Goal: Information Seeking & Learning: Learn about a topic

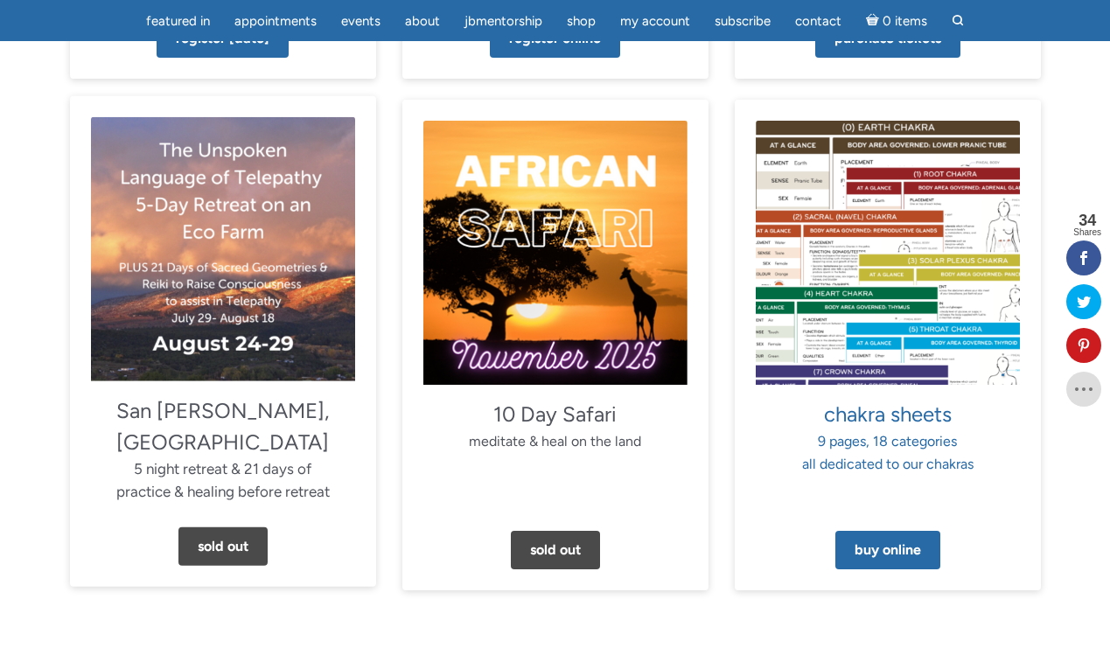
scroll to position [1579, 0]
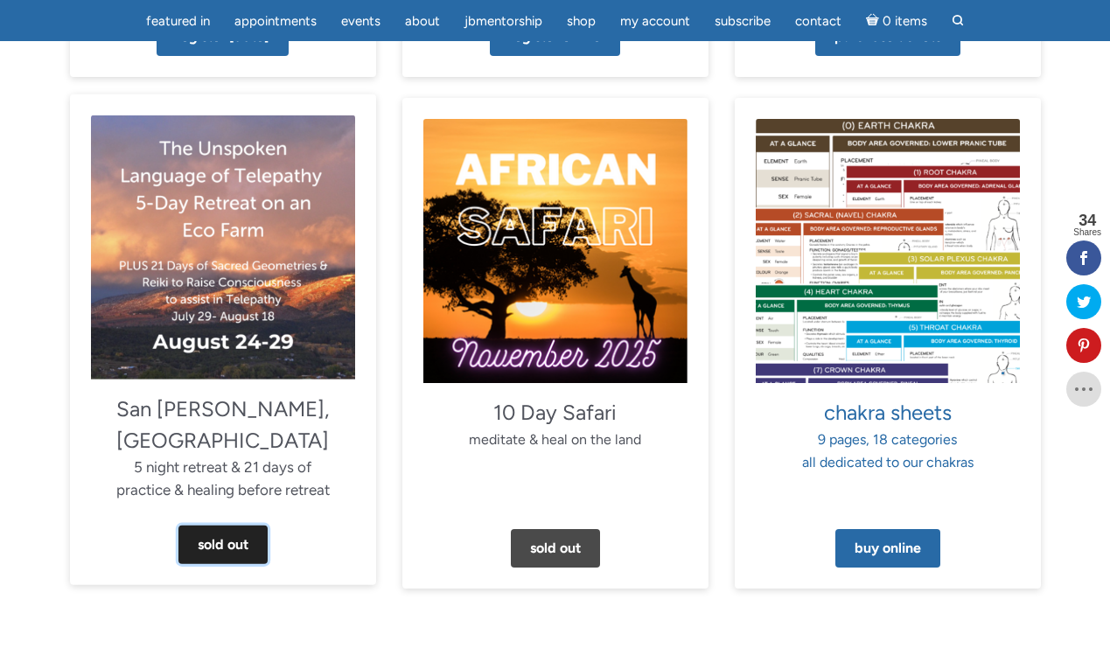
click at [235, 526] on link "Sold Out" at bounding box center [222, 545] width 89 height 38
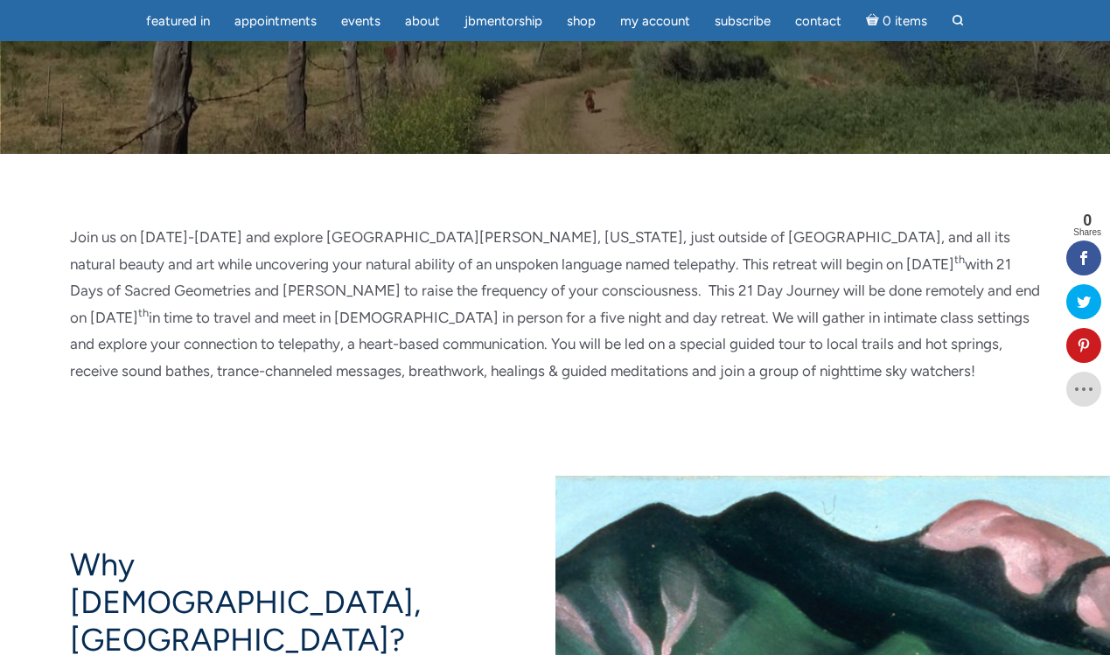
scroll to position [547, 0]
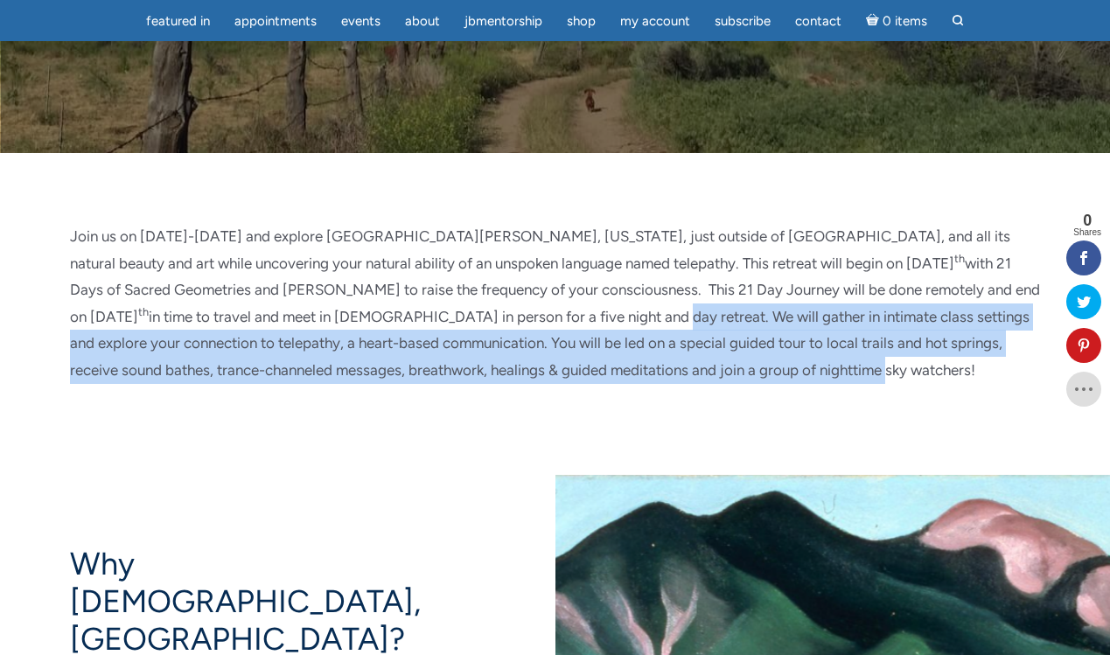
drag, startPoint x: 332, startPoint y: 319, endPoint x: 645, endPoint y: 367, distance: 315.8
click at [645, 367] on p "Join us on [DATE]-[DATE] and explore [GEOGRAPHIC_DATA][PERSON_NAME], [US_STATE]…" at bounding box center [555, 303] width 971 height 161
copy p "We will gather in intimate class settings and explore your connection to telepa…"
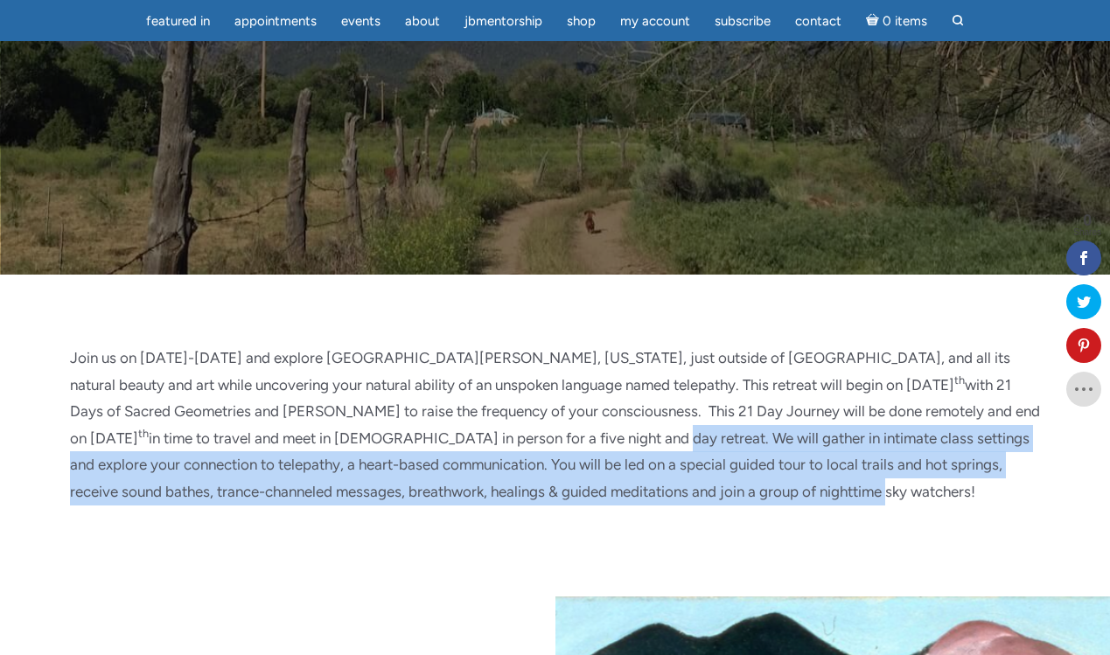
scroll to position [411, 0]
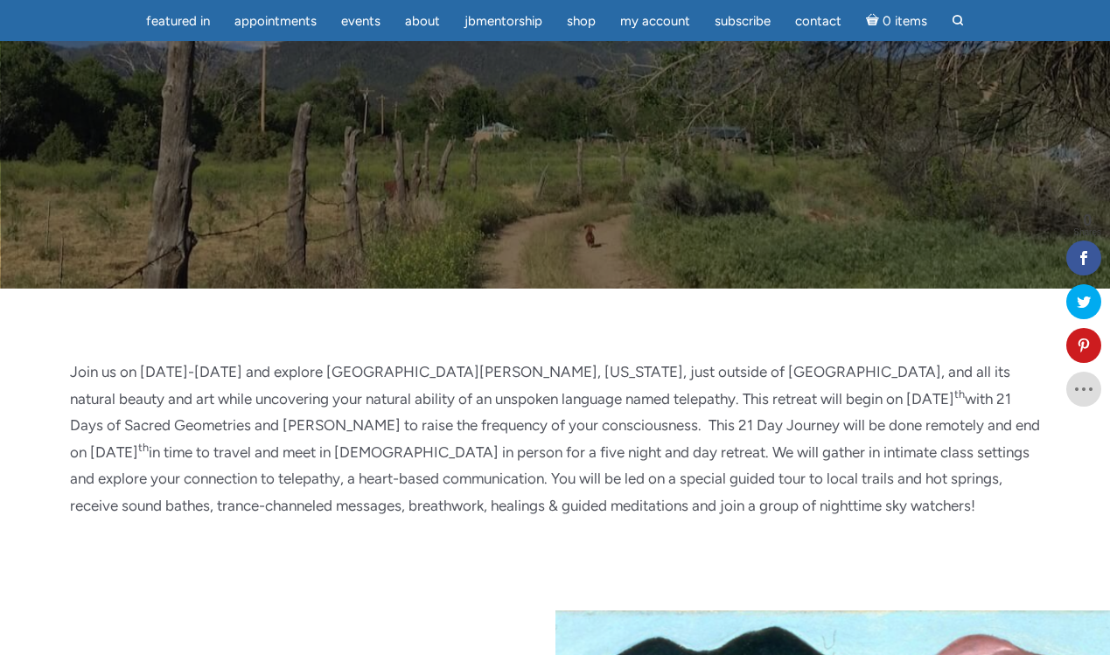
drag, startPoint x: 138, startPoint y: 374, endPoint x: 220, endPoint y: 368, distance: 81.6
click at [220, 368] on p "Join us on [DATE]-[DATE] and explore [GEOGRAPHIC_DATA][PERSON_NAME], [US_STATE]…" at bounding box center [555, 439] width 971 height 161
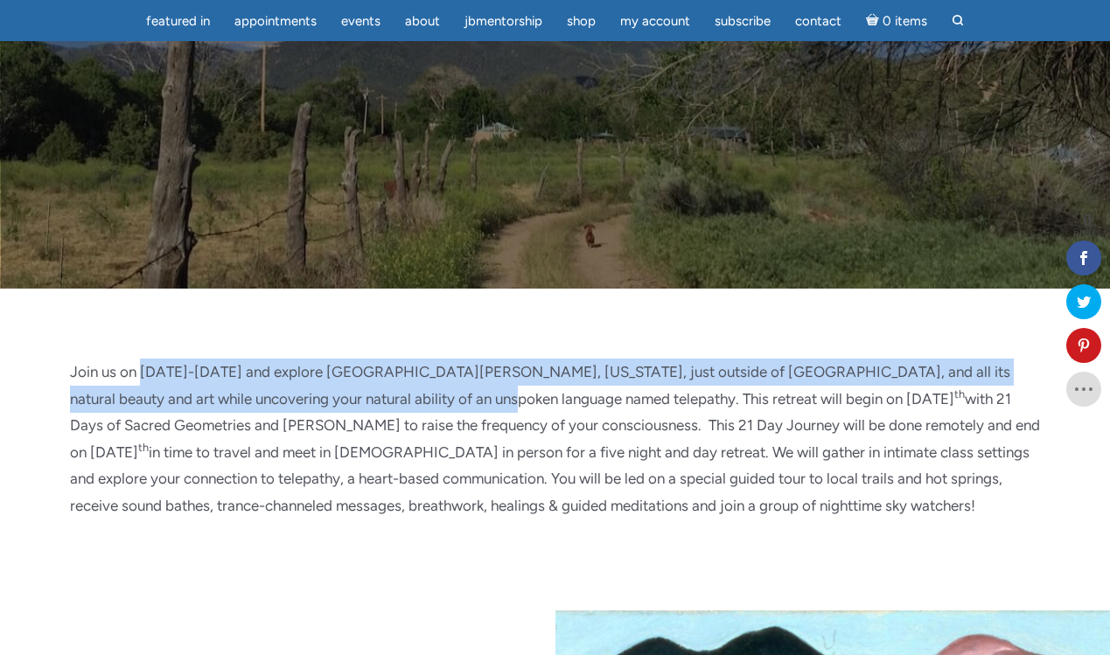
drag, startPoint x: 141, startPoint y: 373, endPoint x: 449, endPoint y: 394, distance: 308.6
click at [449, 394] on p "Join us on [DATE]-[DATE] and explore [GEOGRAPHIC_DATA][PERSON_NAME], [US_STATE]…" at bounding box center [555, 439] width 971 height 161
copy p "[DATE]-[DATE] and explore [GEOGRAPHIC_DATA][PERSON_NAME], [US_STATE], just outs…"
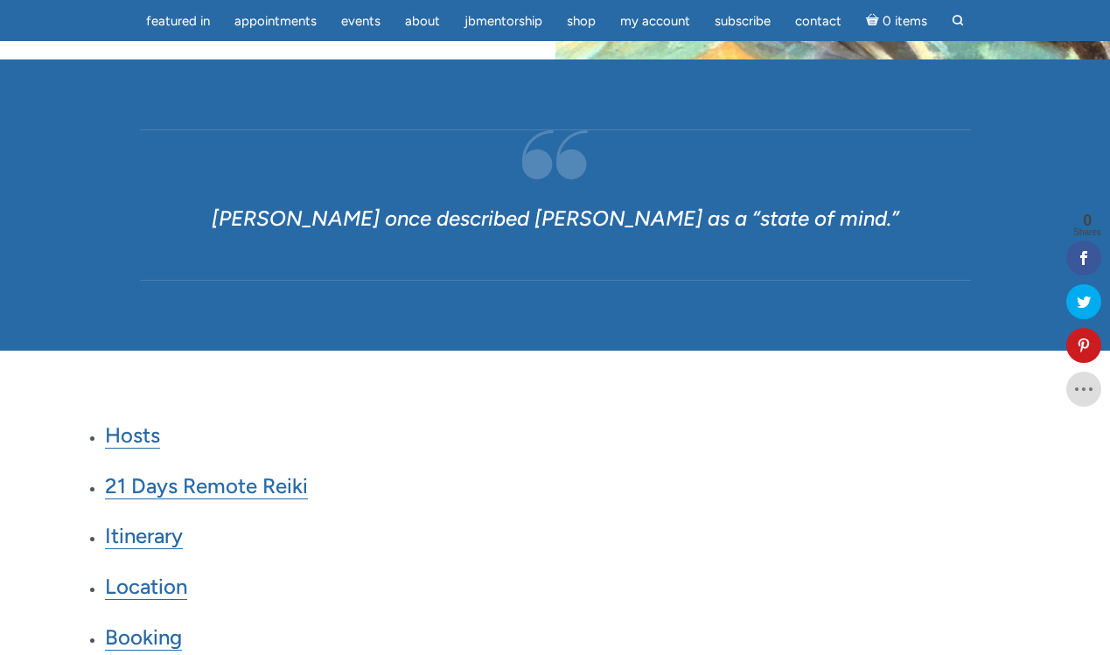
scroll to position [1901, 0]
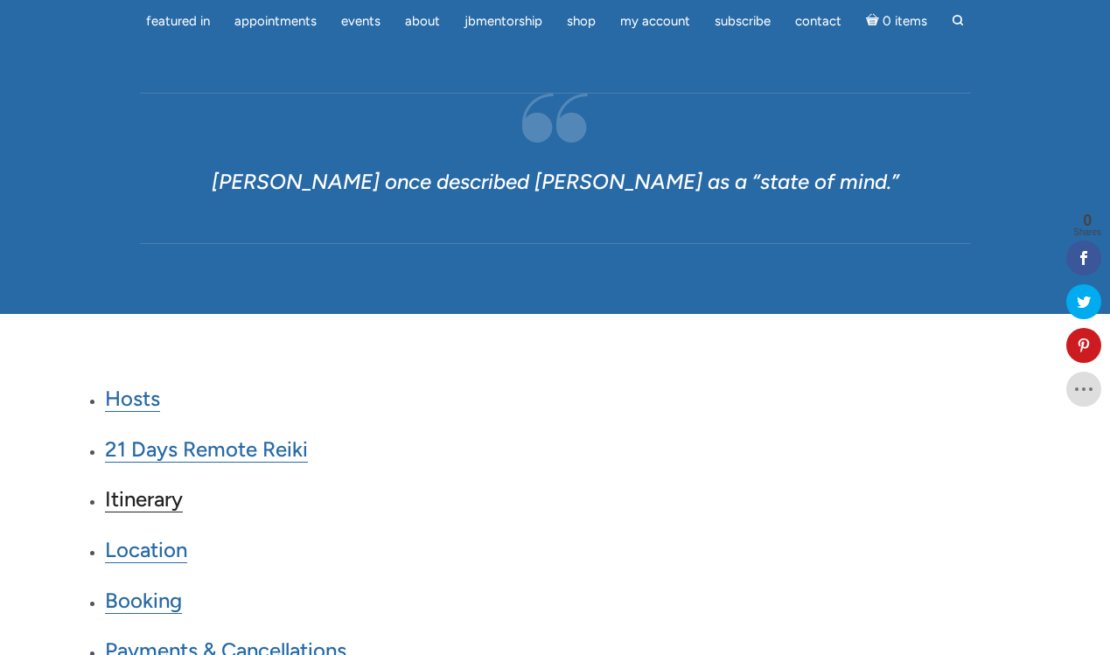
click at [144, 511] on link "Itinerary" at bounding box center [144, 499] width 78 height 26
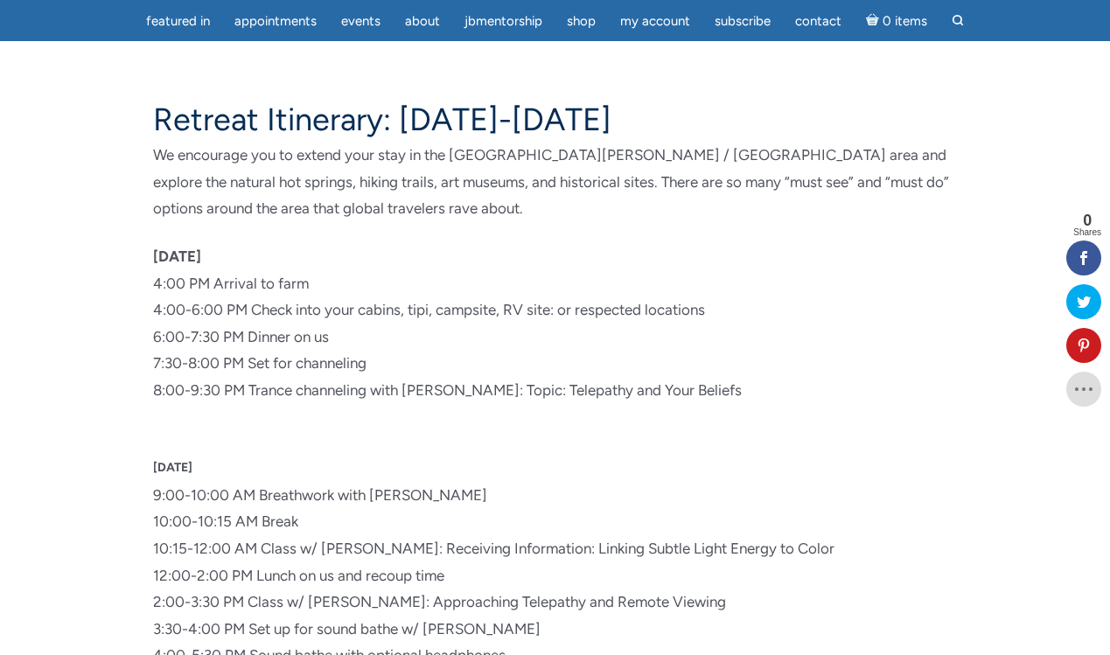
scroll to position [6259, 0]
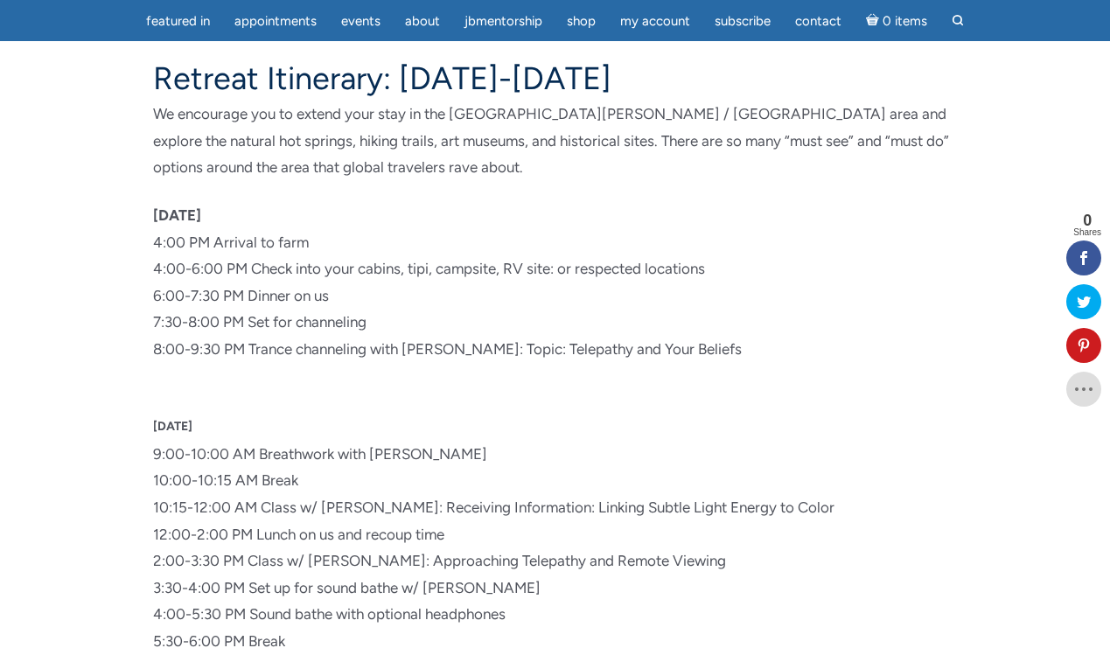
click at [155, 220] on strong "[DATE]" at bounding box center [177, 214] width 48 height 17
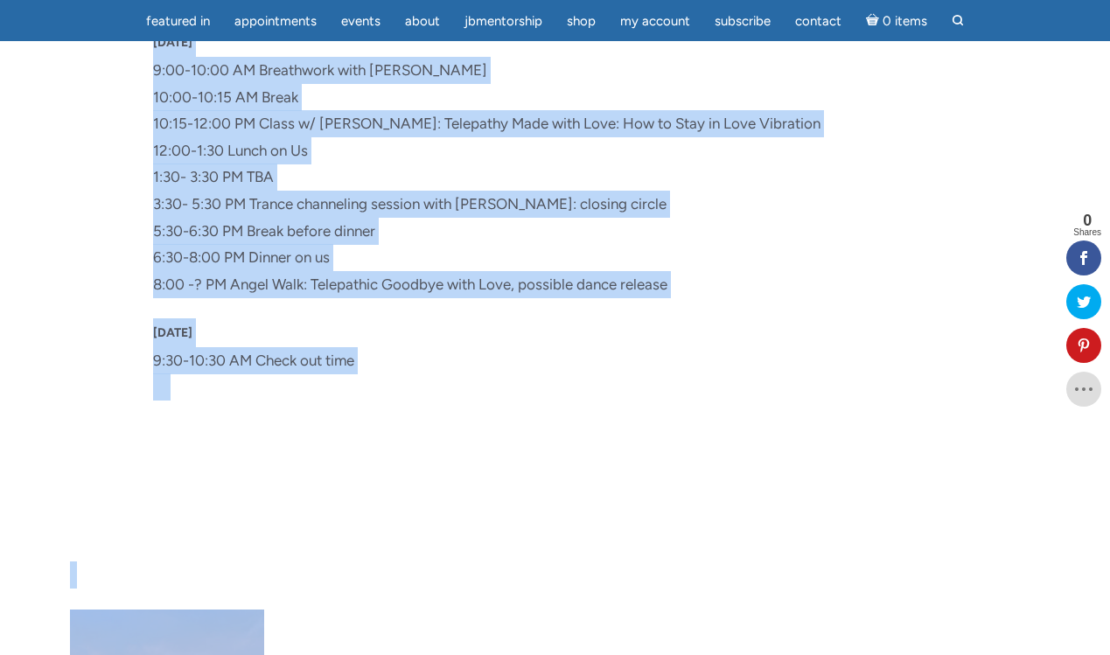
scroll to position [8088, 0]
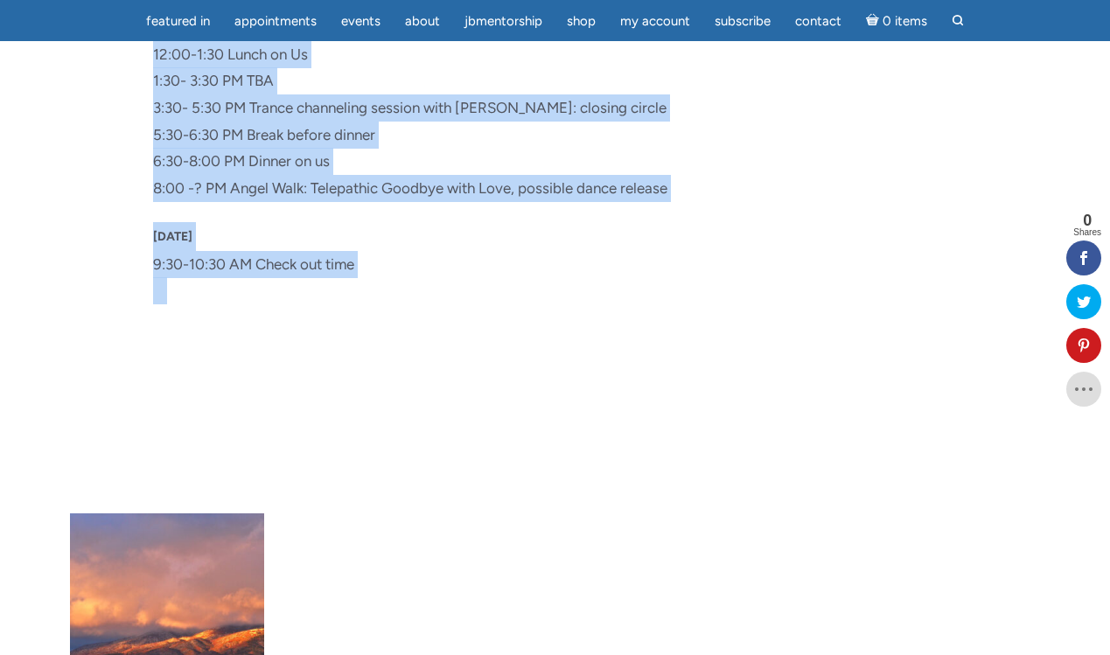
drag, startPoint x: 155, startPoint y: 220, endPoint x: 390, endPoint y: 283, distance: 243.4
copy div "Loremi, Dolors 27 8:60 AM Consect ad elit 1:86-3:37 SE Doeiu temp inci utlabo, …"
